Goal: Check status: Check status

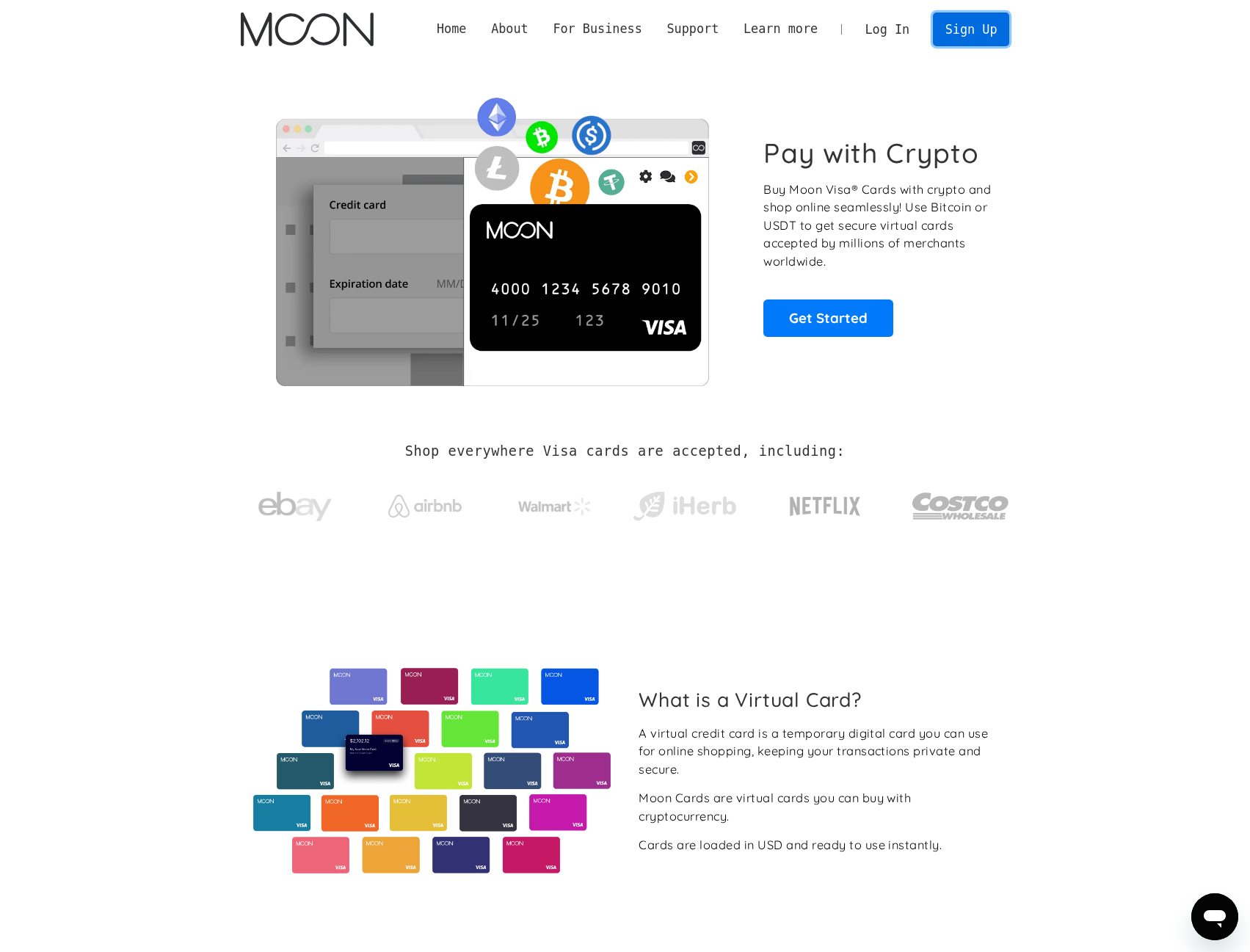
click at [960, 26] on link "Sign Up" at bounding box center [970, 28] width 77 height 33
click at [901, 28] on link "Log In" at bounding box center [887, 29] width 69 height 33
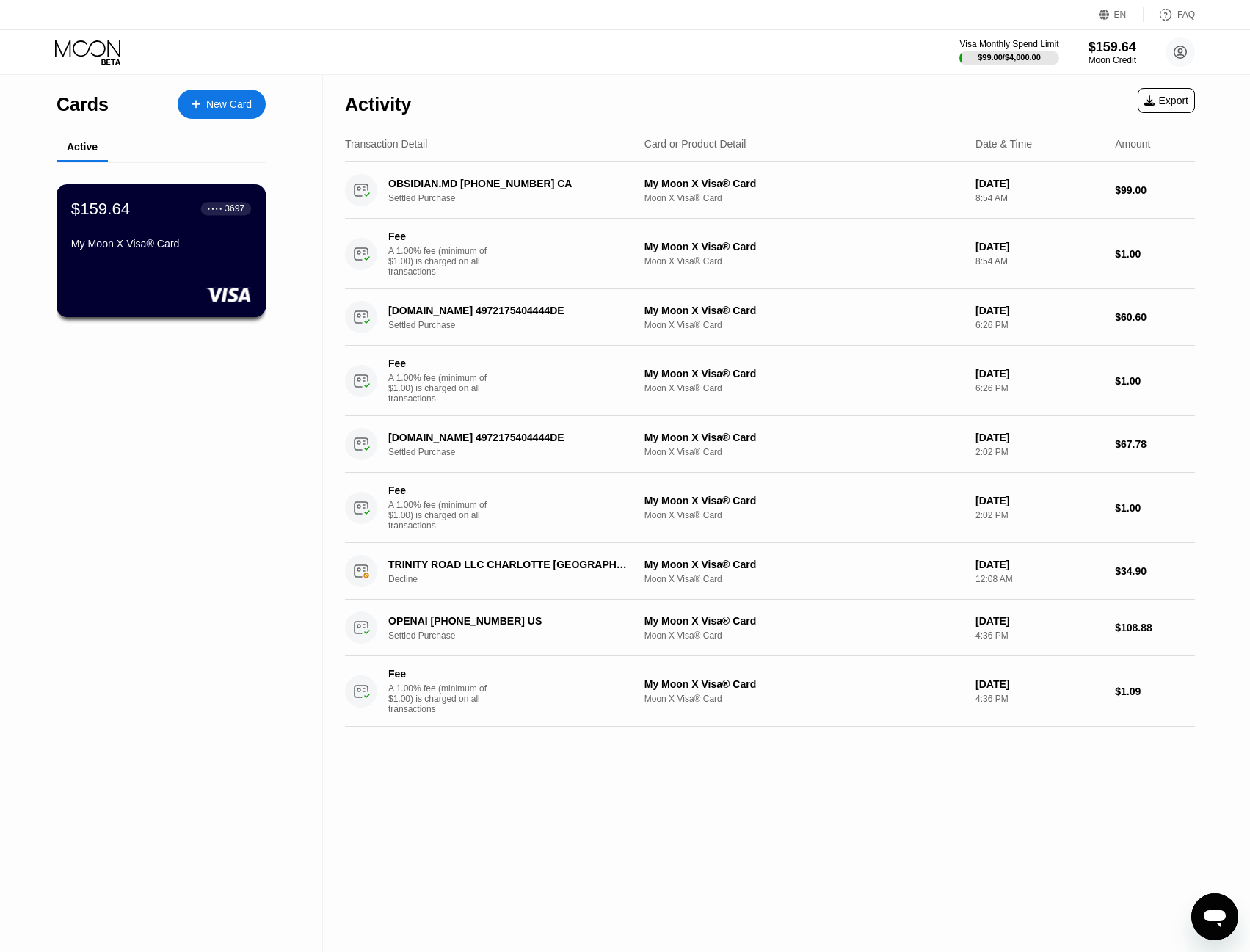
click at [242, 267] on div "$159.64 ● ● ● ● 3697 My Moon X Visa® Card" at bounding box center [161, 251] width 210 height 133
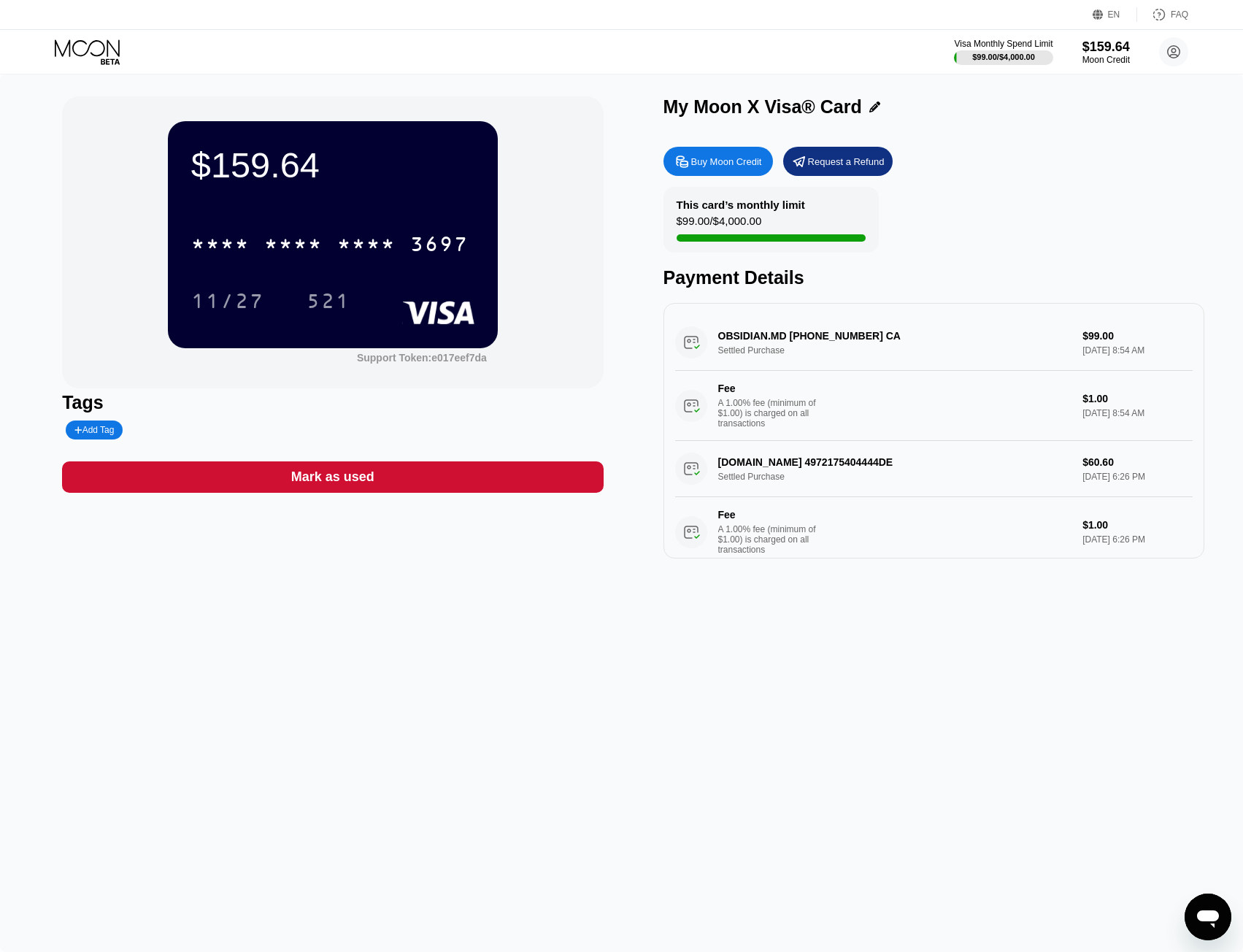
click at [258, 656] on div "$159.64 * * * * * * * * * * * * 3697 11/27 521 Support Token: e017eef7da Tags A…" at bounding box center [621, 513] width 1243 height 877
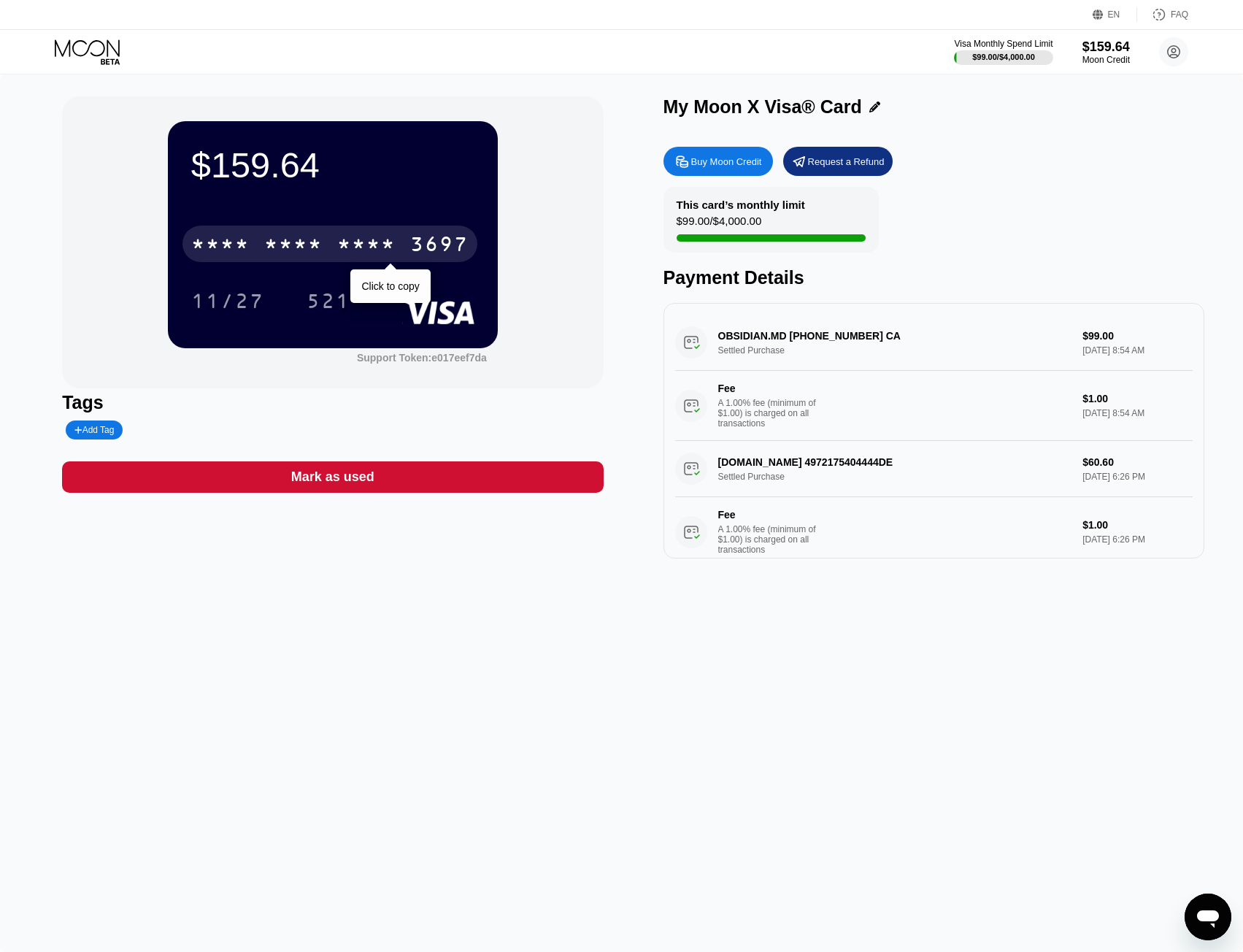
click at [325, 237] on div "* * * * * * * * * * * * 3697" at bounding box center [330, 244] width 295 height 37
click at [342, 241] on div "2044" at bounding box center [366, 246] width 59 height 24
click at [253, 254] on div "* * * * * * * * * * * * 3697" at bounding box center [330, 244] width 295 height 37
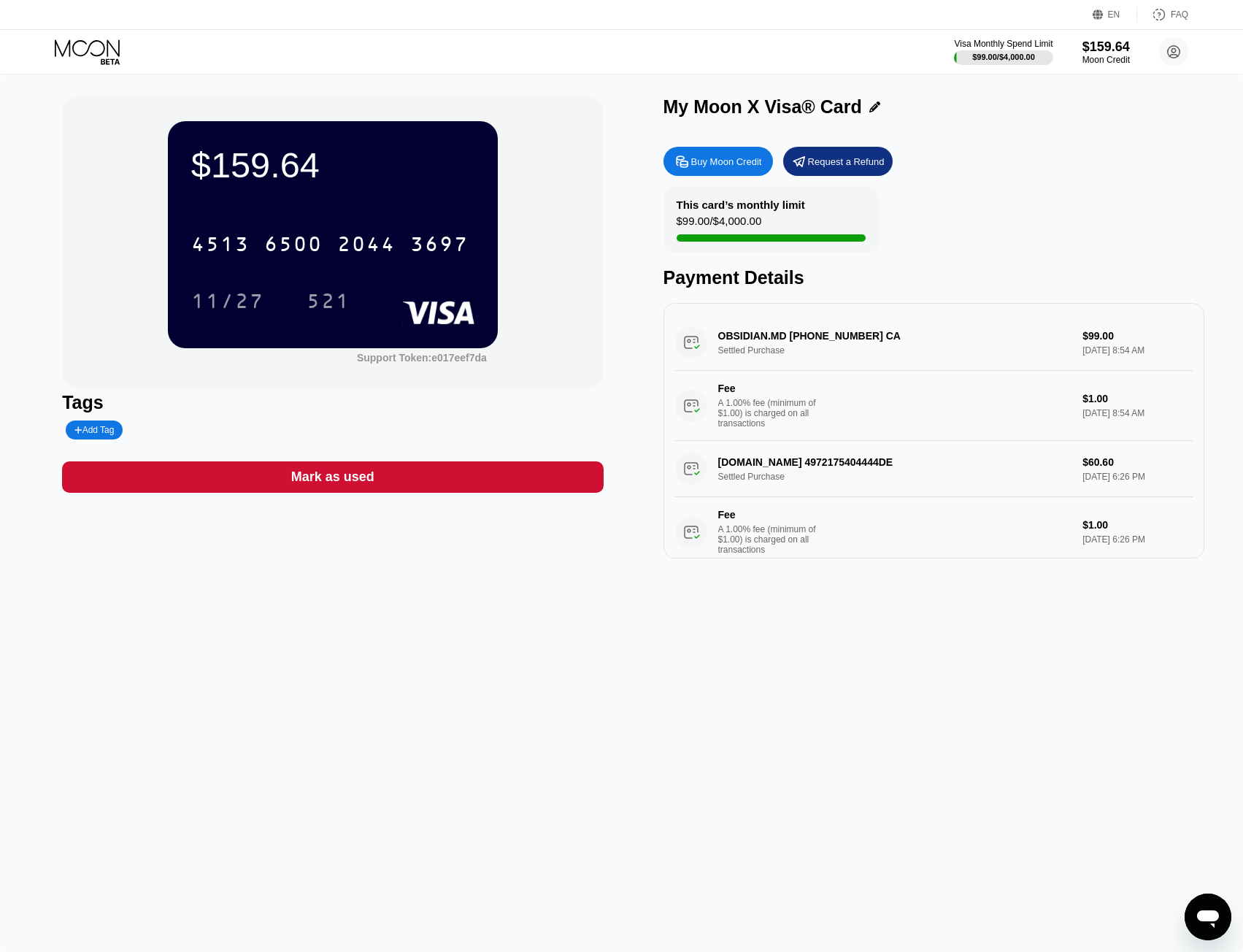
click at [19, 88] on div "$159.64 4513 6500 2044 3697 11/27 521 Support Token: e017eef7da Tags Add Tag Ma…" at bounding box center [621, 513] width 1243 height 877
click at [139, 591] on div "$159.64 4513 6500 2044 3697 11/27 521 Support Token: e017eef7da Tags Add Tag Ma…" at bounding box center [621, 513] width 1243 height 877
click at [374, 588] on div "$159.64 4513 6500 2044 3697 11/27 521 Support Token: e017eef7da Tags Add Tag Ma…" at bounding box center [621, 513] width 1243 height 877
click at [369, 583] on div "$159.64 4513 6500 2044 3697 11/27 521 Support Token: e017eef7da Tags Add Tag Ma…" at bounding box center [621, 513] width 1243 height 877
click at [135, 681] on div "$159.64 4513 6500 2044 3697 11/27 521 Support Token: e017eef7da Tags Add Tag Ma…" at bounding box center [621, 513] width 1243 height 877
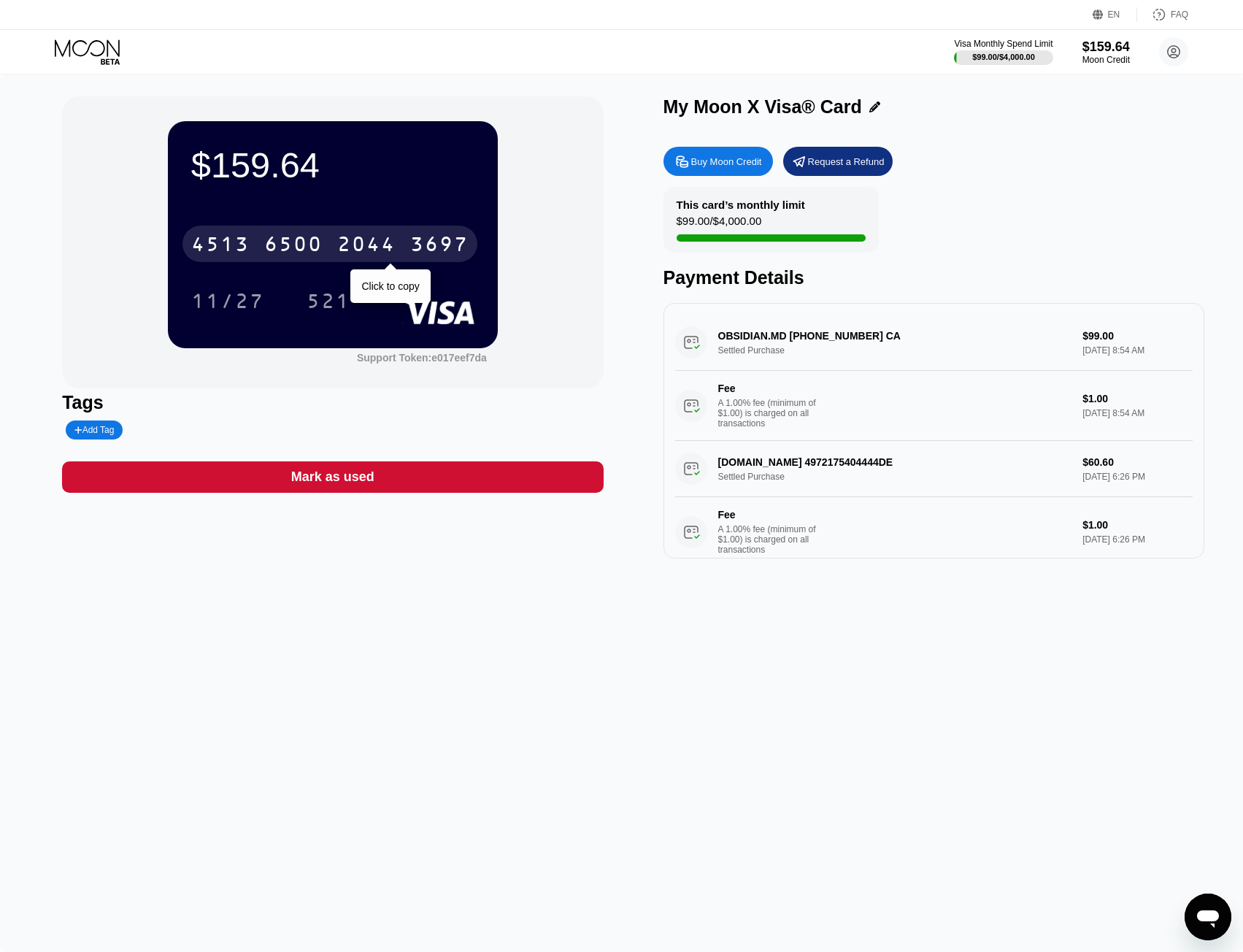
click at [221, 237] on div "4513" at bounding box center [220, 246] width 59 height 24
